Goal: Task Accomplishment & Management: Manage account settings

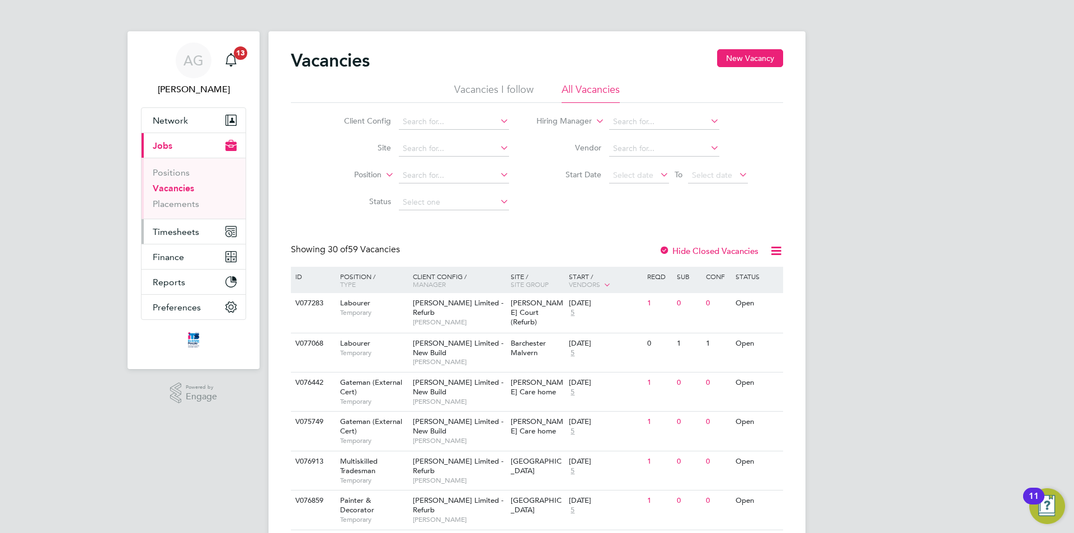
click at [180, 236] on span "Timesheets" at bounding box center [176, 232] width 46 height 11
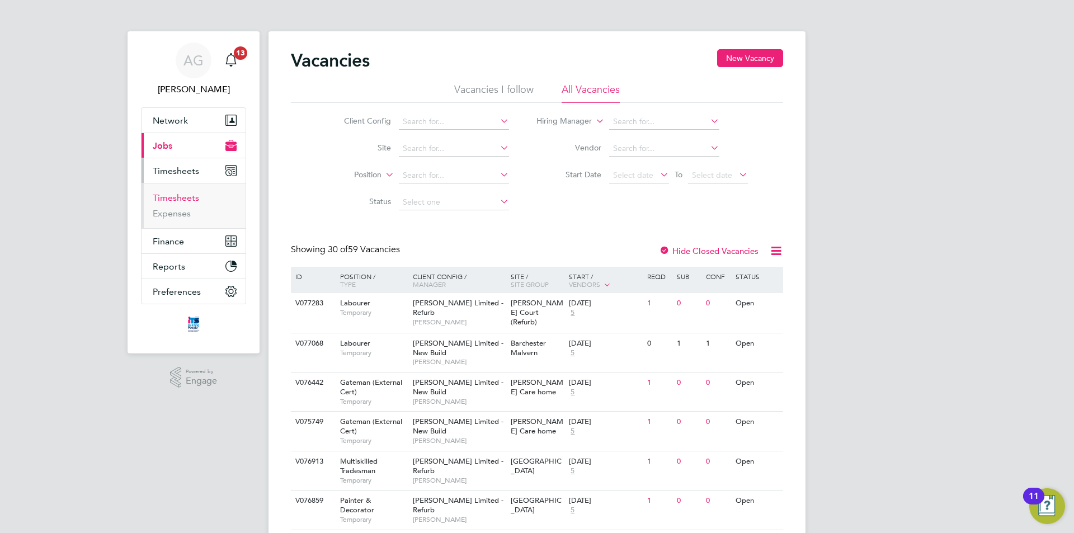
click at [176, 198] on link "Timesheets" at bounding box center [176, 197] width 46 height 11
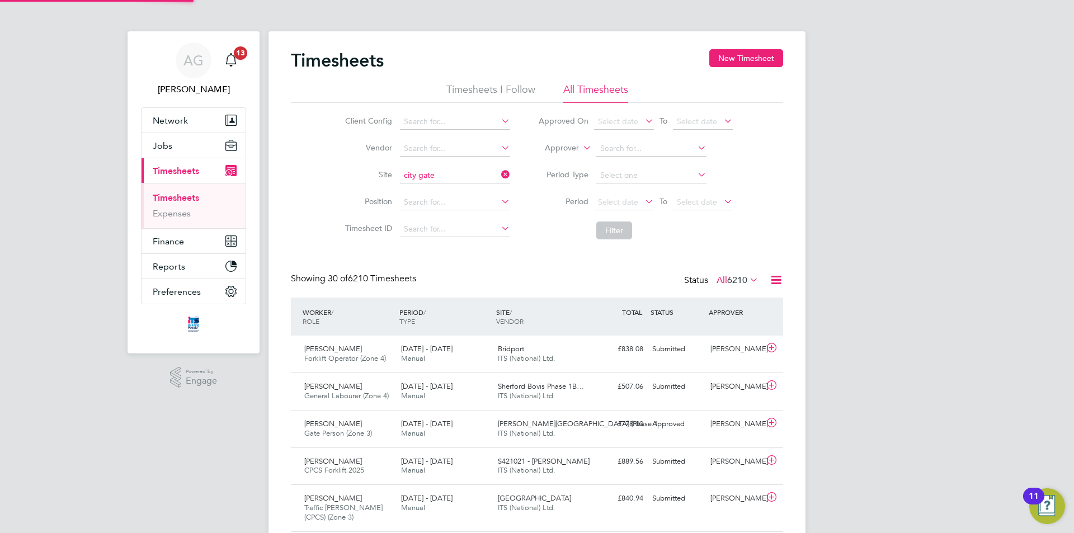
click at [445, 189] on li "[GEOGRAPHIC_DATA]" at bounding box center [454, 191] width 111 height 15
type input "City Gateway"
click at [624, 231] on button "Filter" at bounding box center [614, 231] width 36 height 18
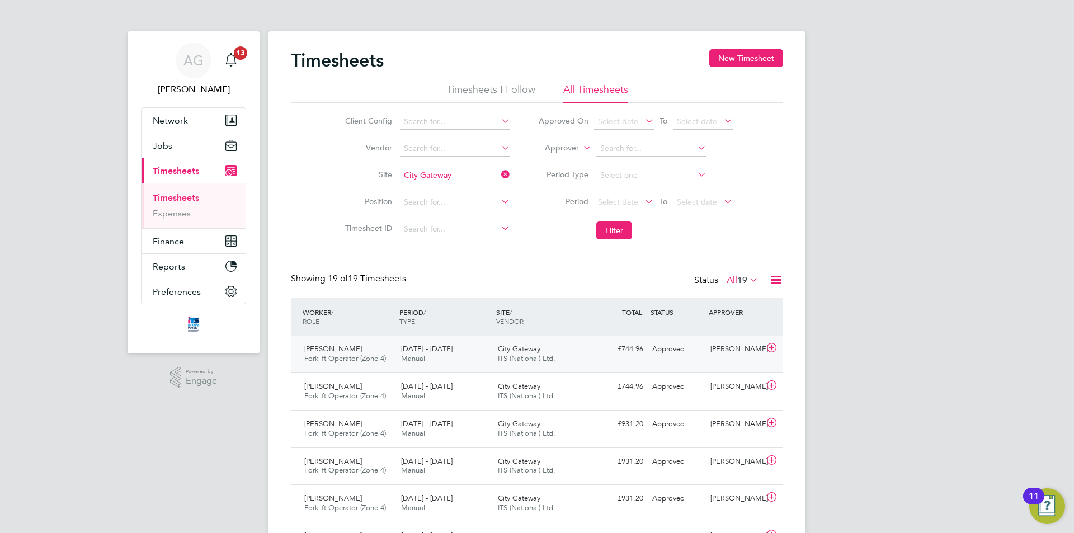
click at [480, 351] on div "[DATE] - [DATE] Manual" at bounding box center [445, 354] width 97 height 28
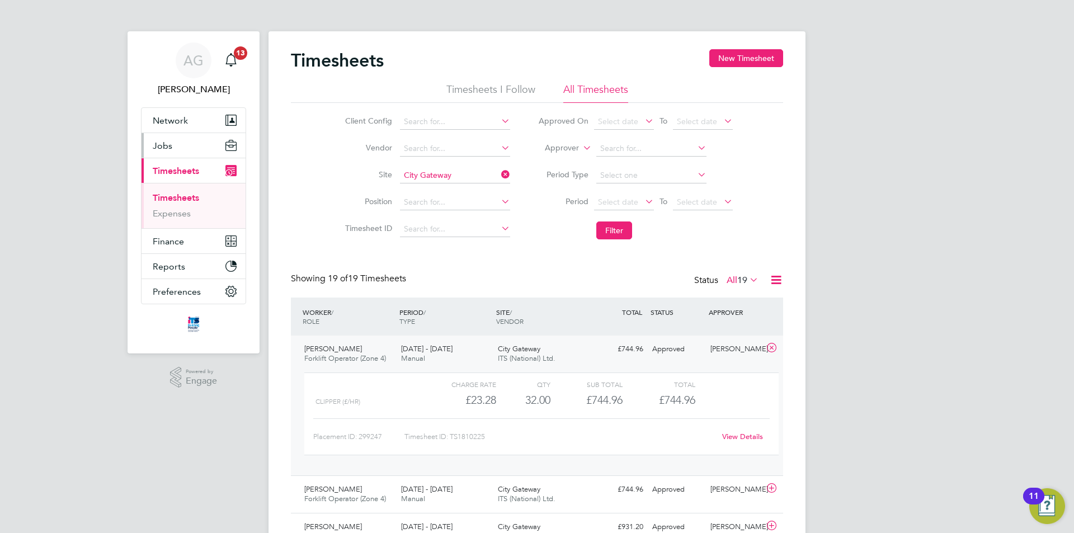
click at [168, 147] on span "Jobs" at bounding box center [163, 145] width 20 height 11
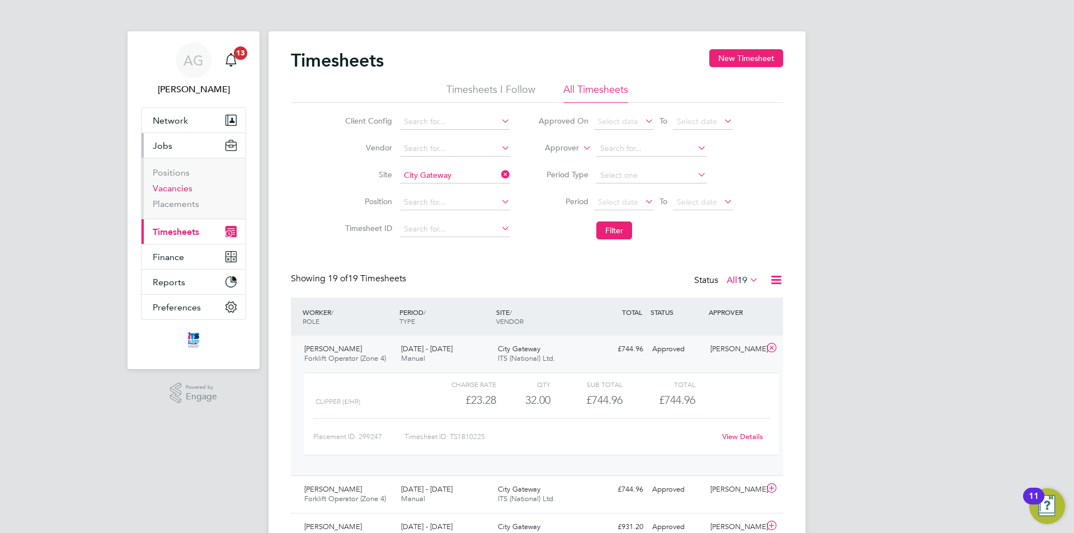
click at [170, 185] on link "Vacancies" at bounding box center [173, 188] width 40 height 11
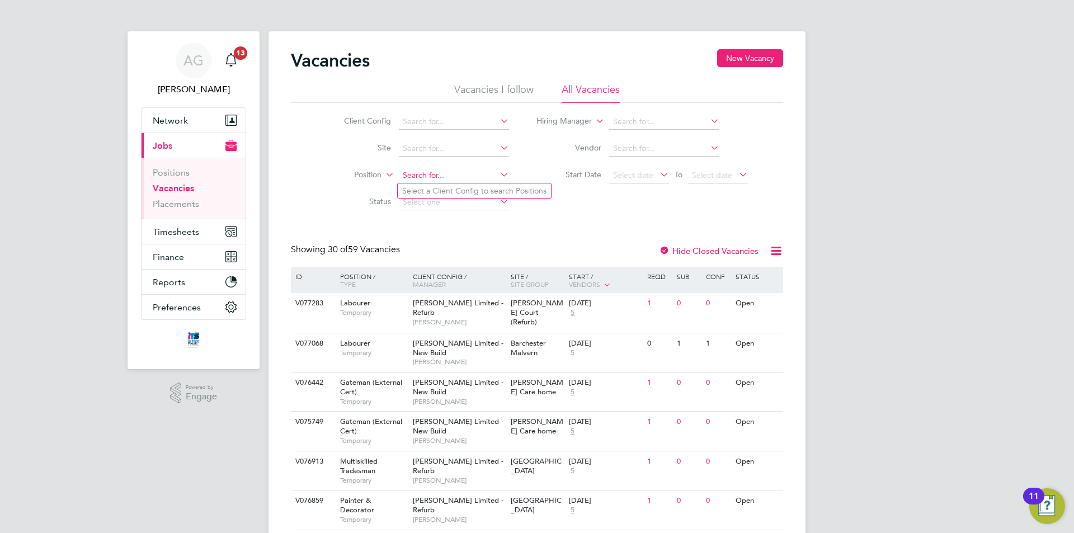
click at [429, 177] on input at bounding box center [454, 176] width 110 height 16
type input "bath road"
click at [420, 178] on input at bounding box center [454, 176] width 110 height 16
click at [419, 175] on input at bounding box center [454, 176] width 110 height 16
click at [383, 173] on icon at bounding box center [383, 172] width 0 height 10
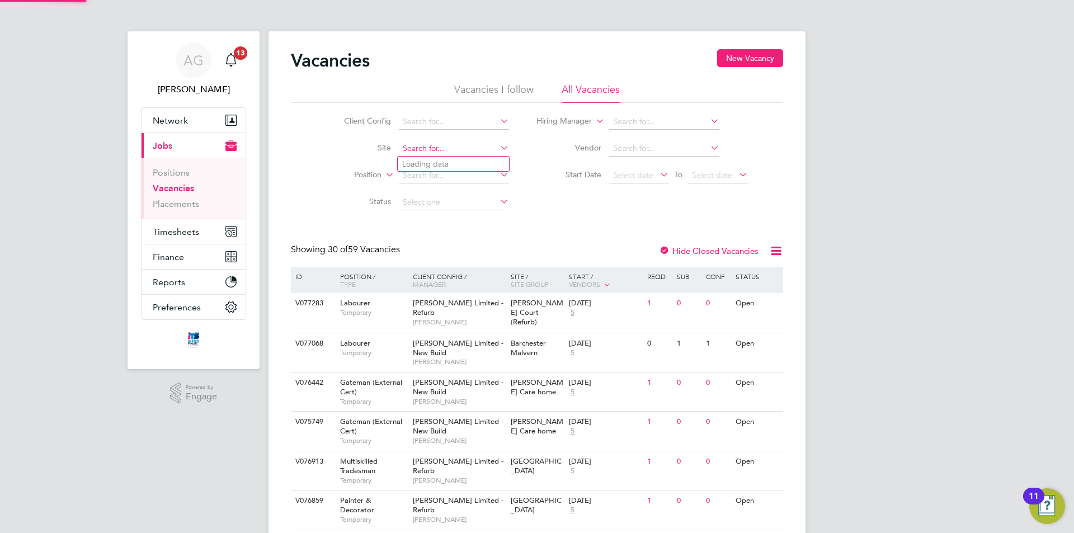
click at [409, 147] on input at bounding box center [454, 149] width 110 height 16
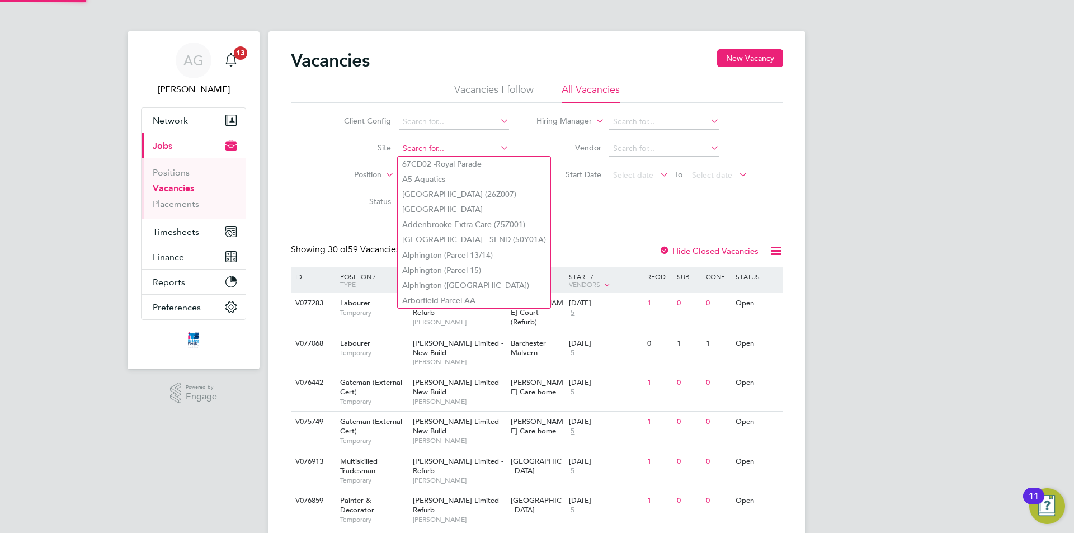
click at [412, 148] on input at bounding box center [454, 149] width 110 height 16
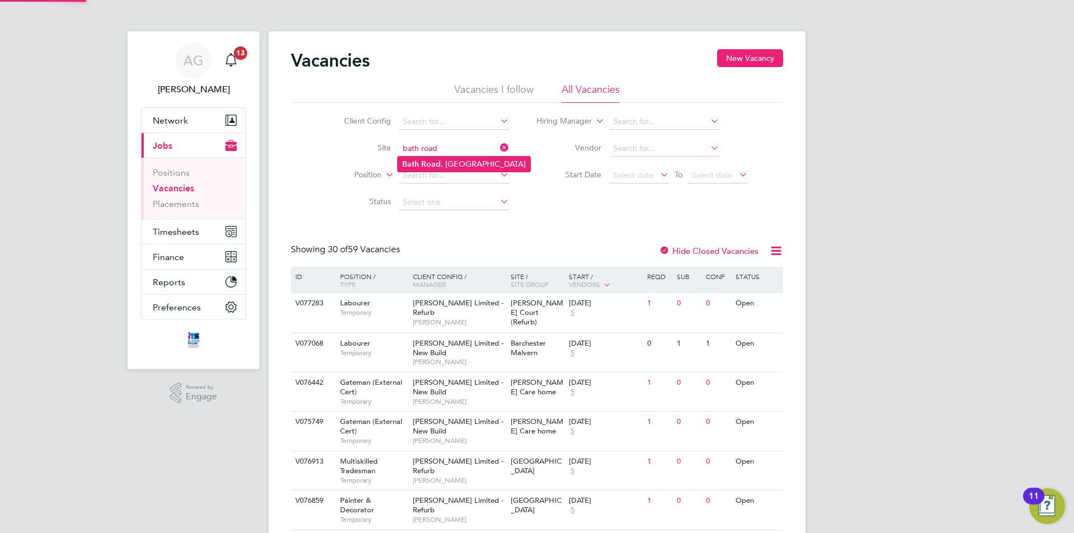
click at [446, 163] on li "[GEOGRAPHIC_DATA]" at bounding box center [464, 164] width 133 height 15
type input "[GEOGRAPHIC_DATA]"
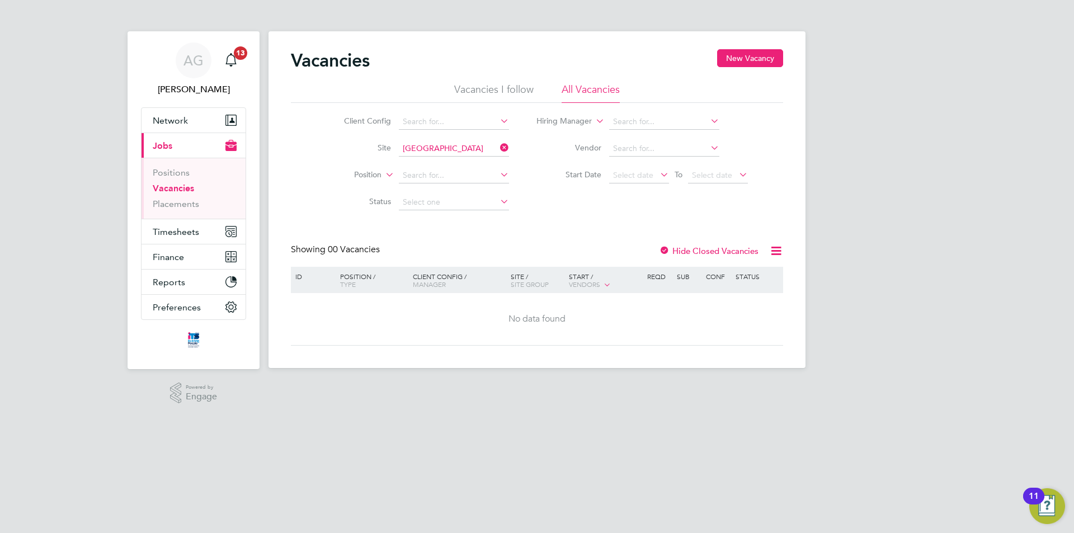
click at [686, 248] on label "Hide Closed Vacancies" at bounding box center [709, 251] width 100 height 11
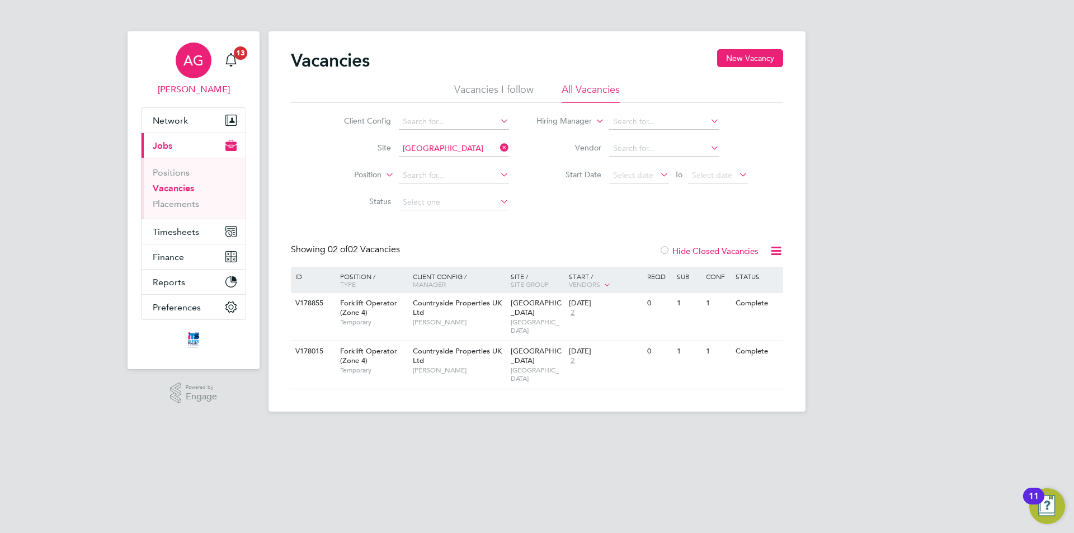
click at [185, 56] on span "AG" at bounding box center [194, 60] width 20 height 15
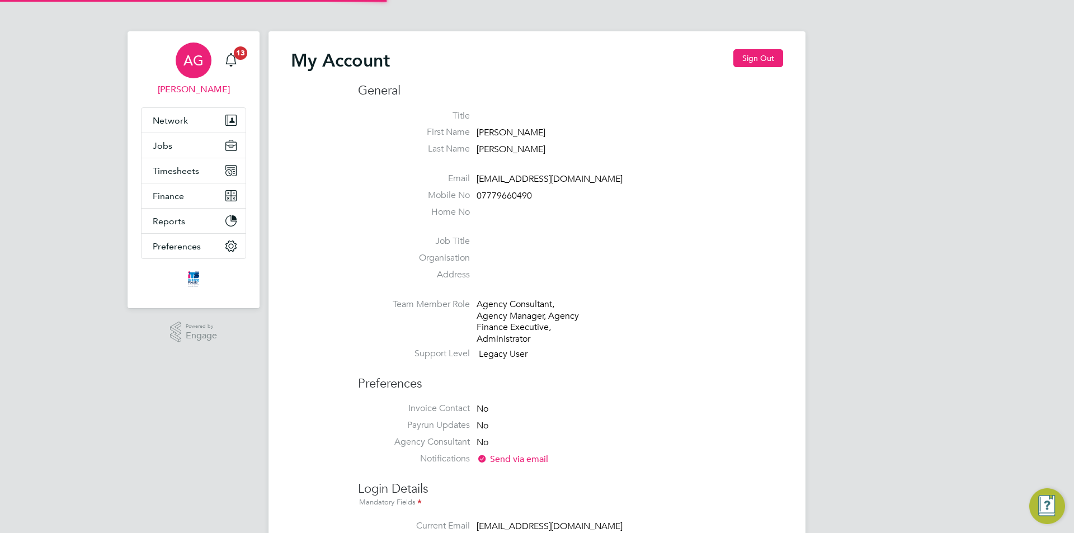
type input "[EMAIL_ADDRESS][DOMAIN_NAME]"
